Goal: Information Seeking & Learning: Learn about a topic

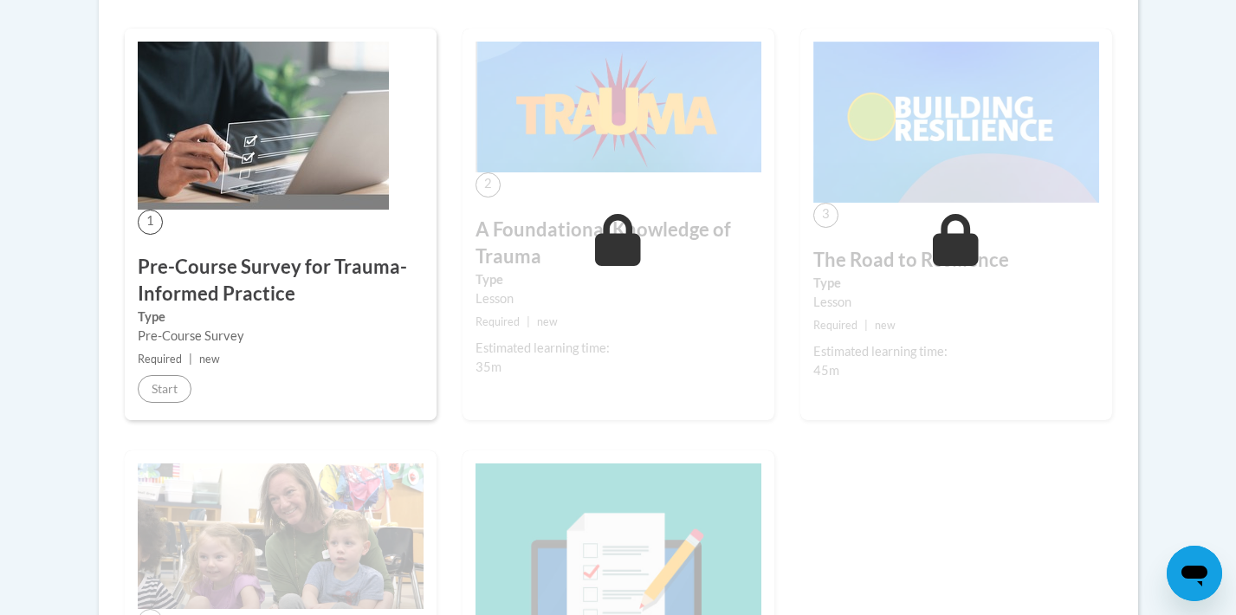
scroll to position [508, 0]
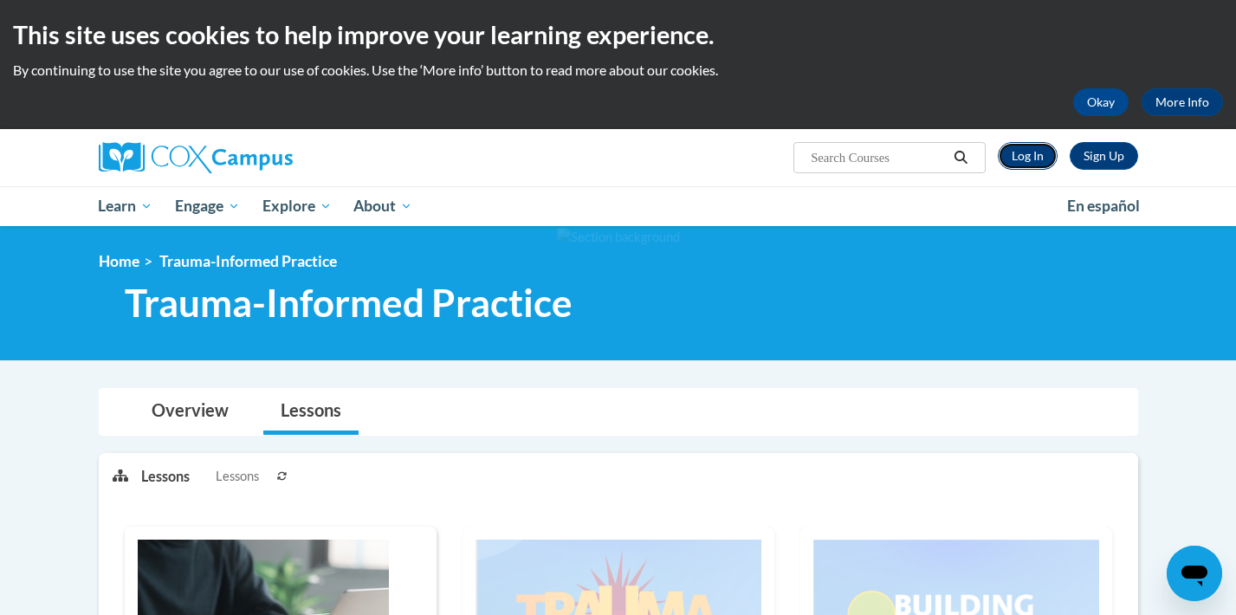
click at [1032, 151] on link "Log In" at bounding box center [1028, 156] width 60 height 28
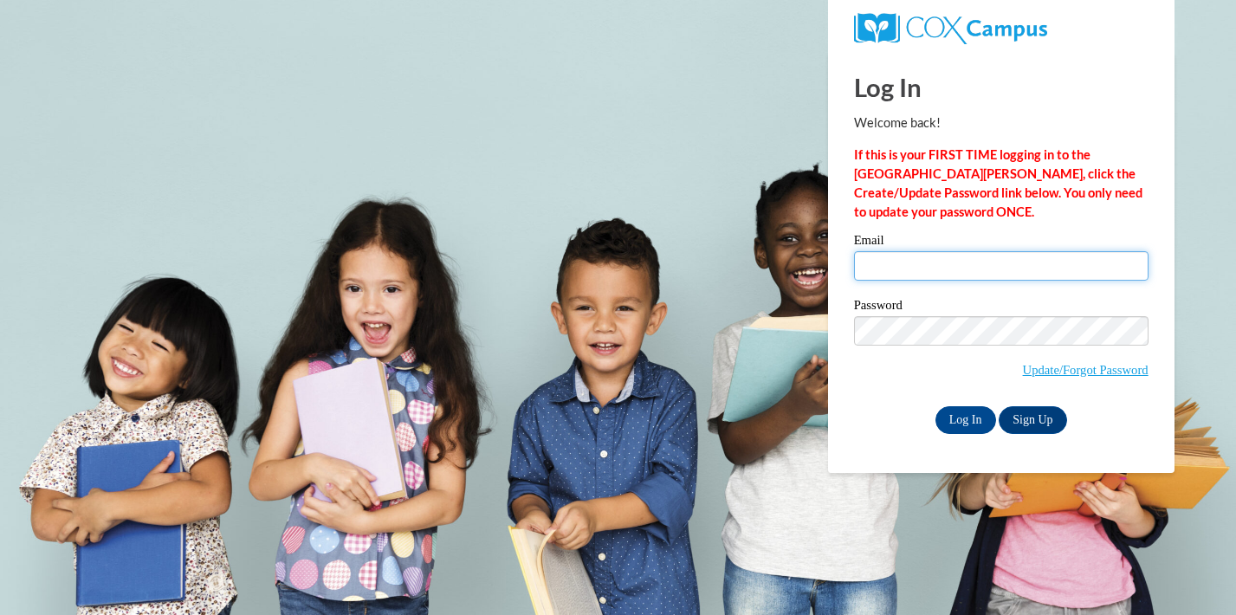
click at [975, 257] on input "Email" at bounding box center [1001, 265] width 295 height 29
type input "[EMAIL_ADDRESS][DOMAIN_NAME]"
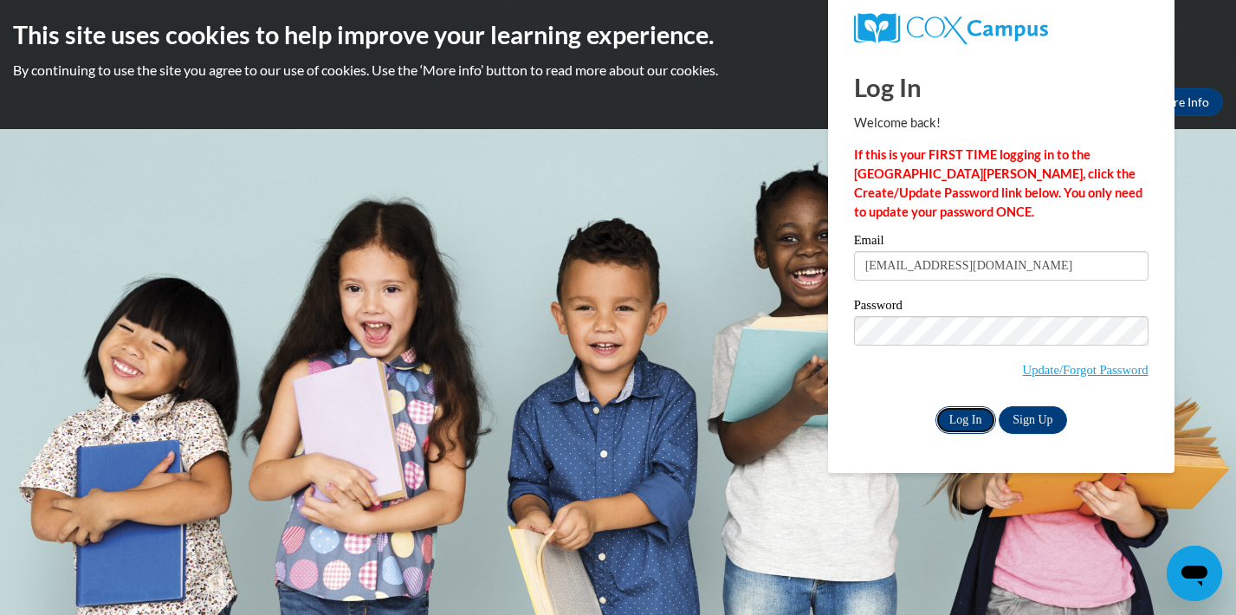
click at [975, 413] on input "Log In" at bounding box center [966, 420] width 61 height 28
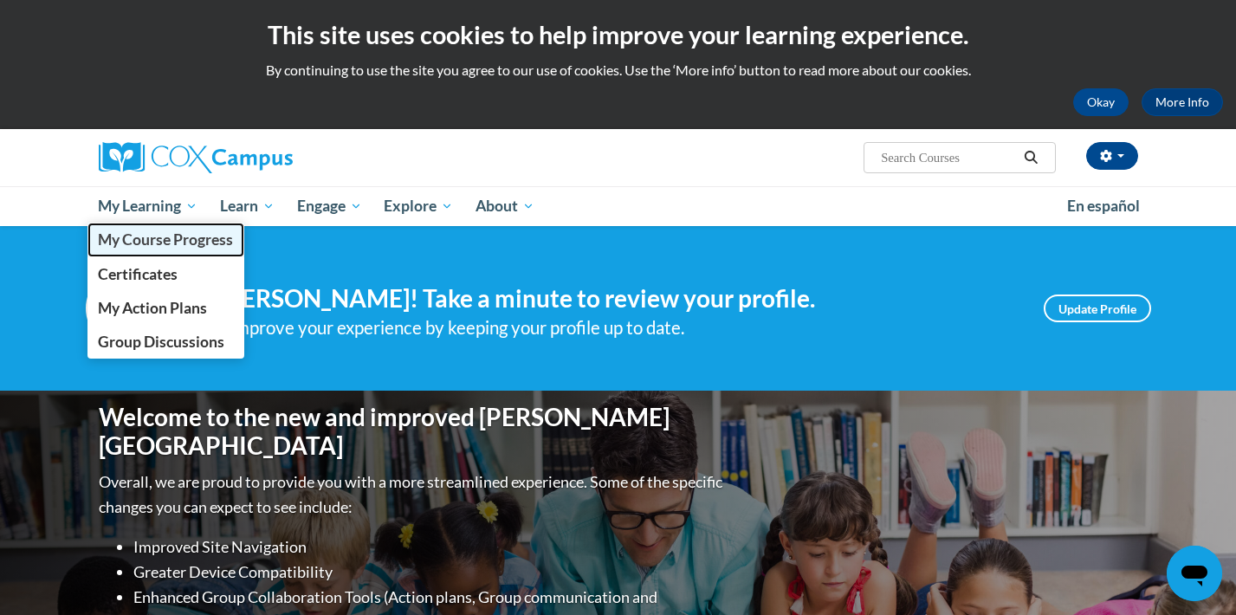
click at [175, 240] on span "My Course Progress" at bounding box center [165, 239] width 135 height 18
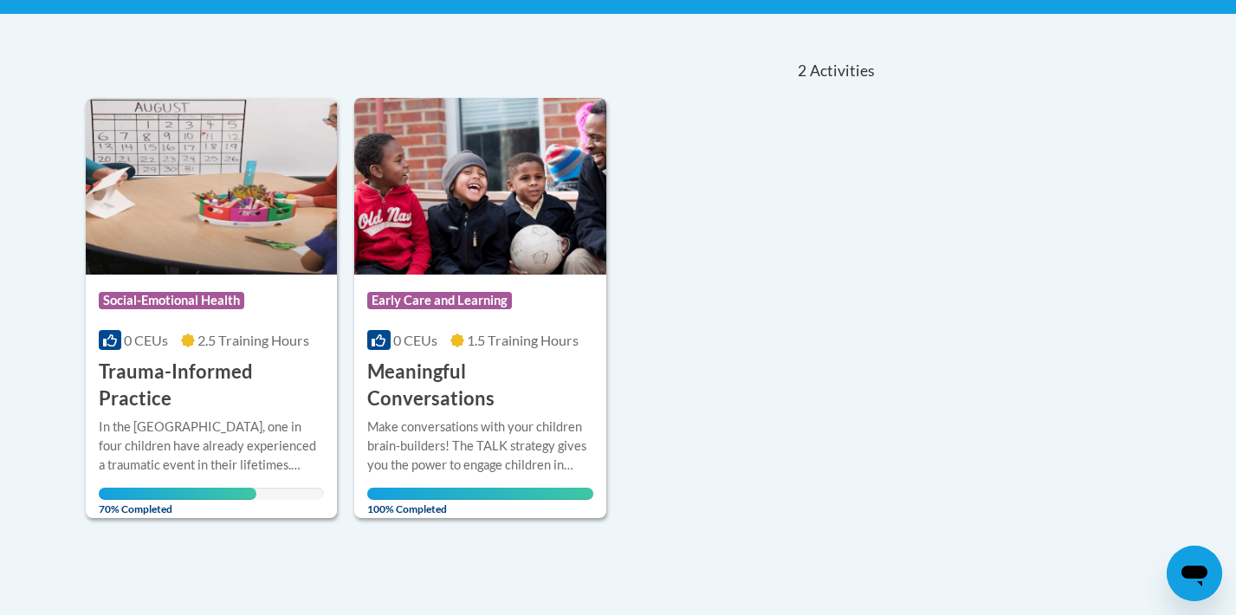
scroll to position [347, 0]
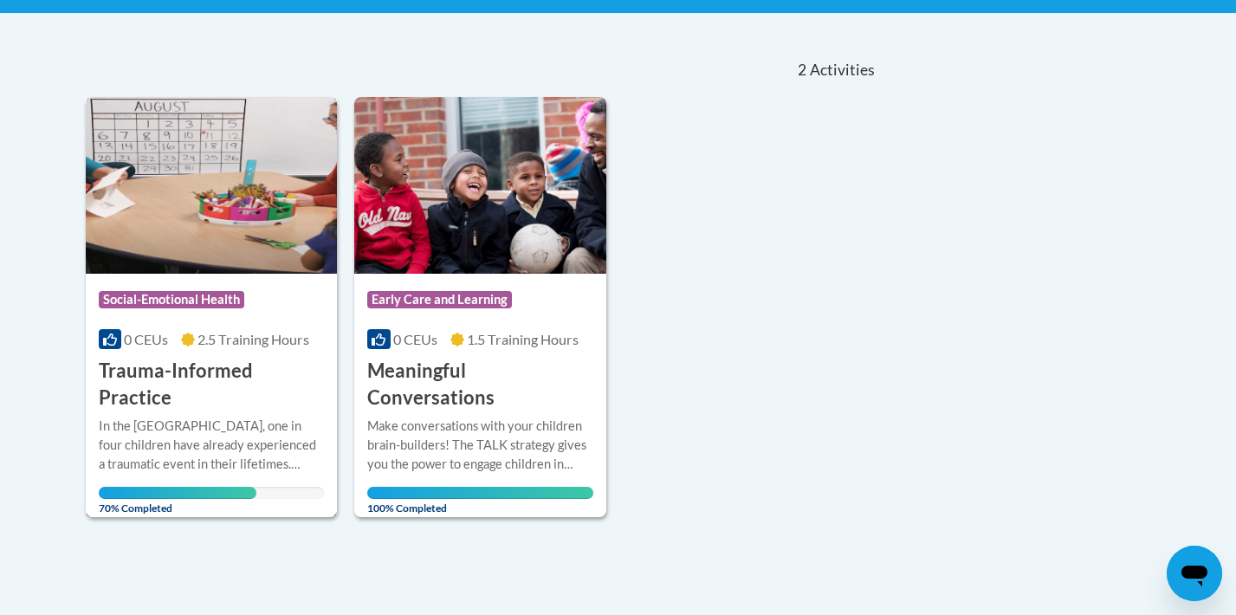
click at [228, 246] on img at bounding box center [212, 185] width 252 height 177
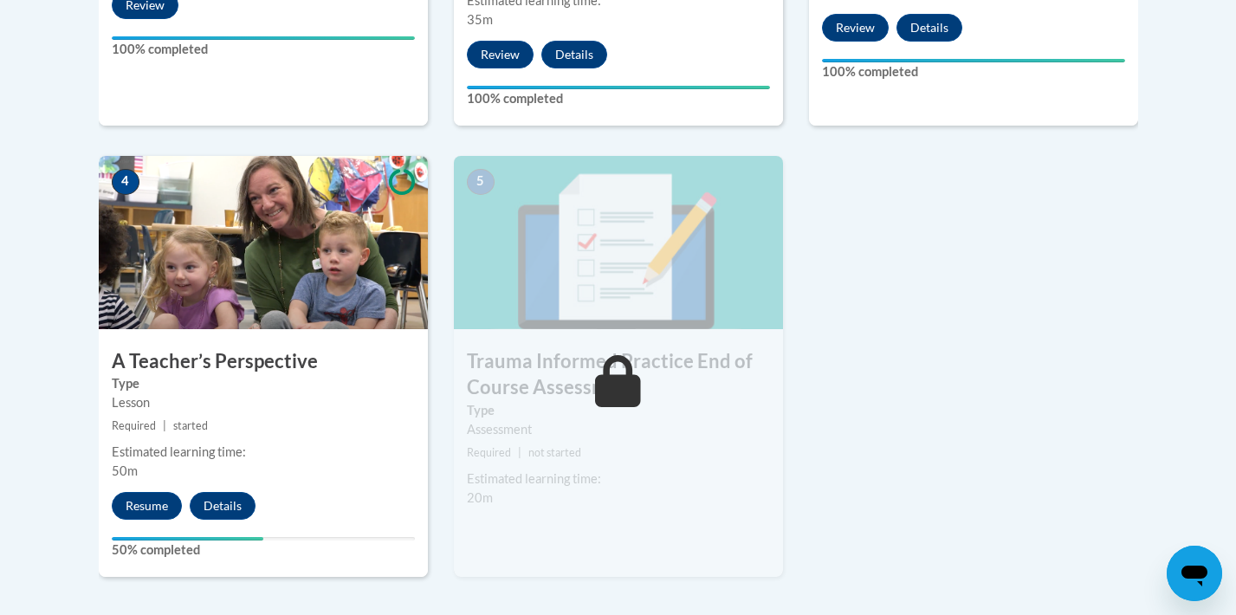
scroll to position [905, 0]
click at [383, 227] on img at bounding box center [263, 241] width 329 height 173
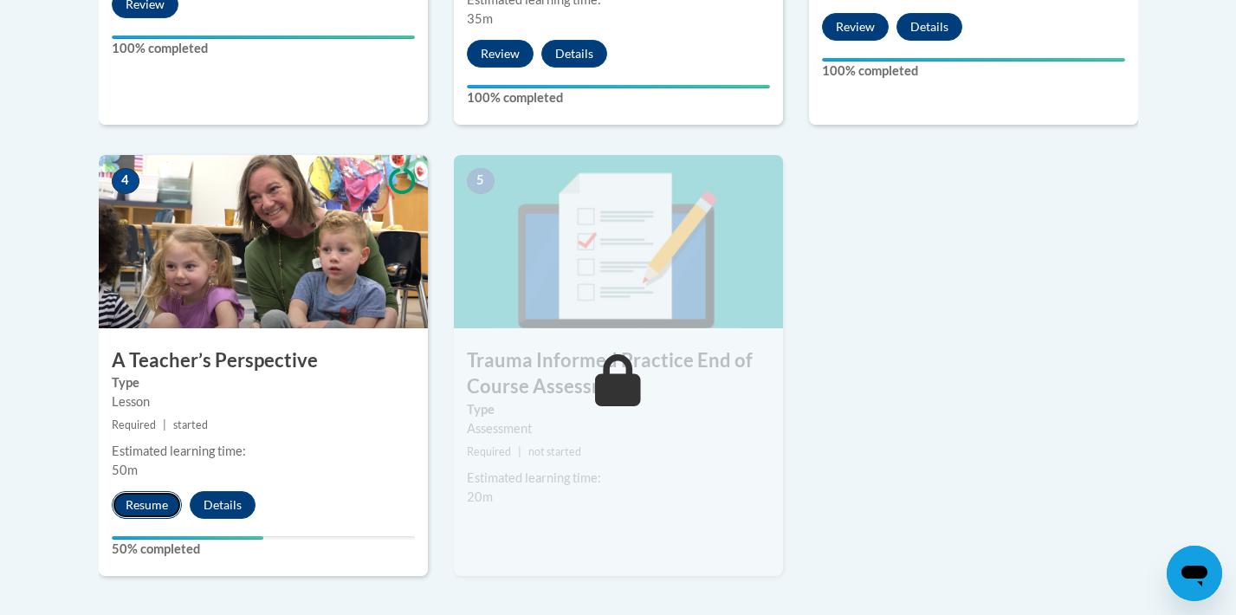
click at [144, 512] on button "Resume" at bounding box center [147, 505] width 70 height 28
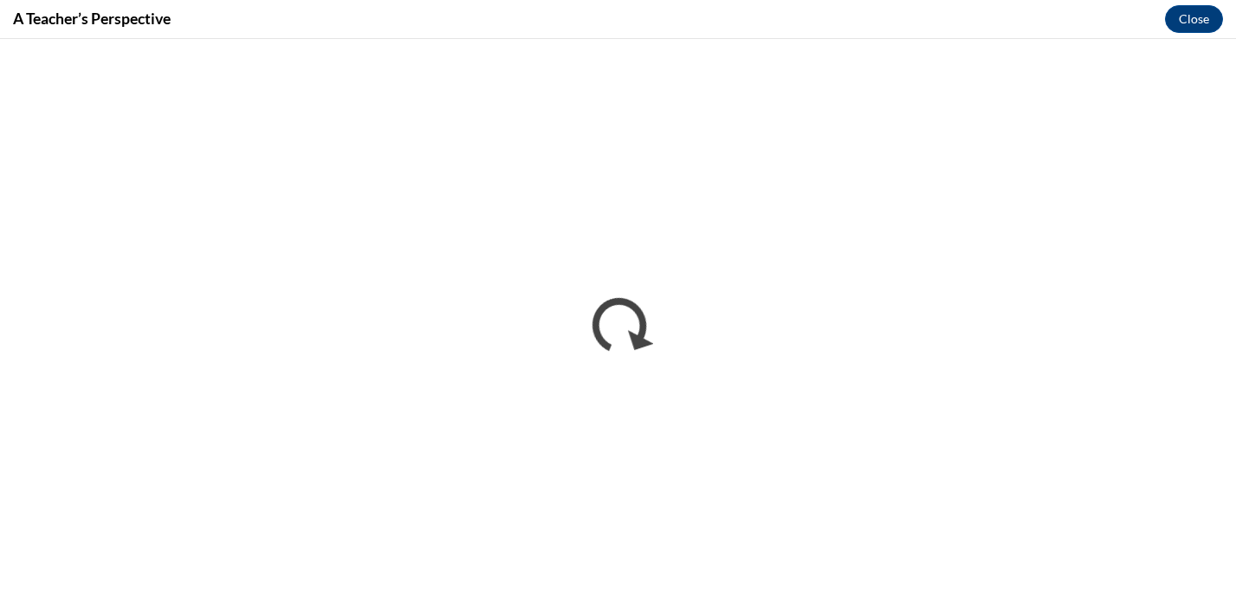
scroll to position [0, 0]
